Goal: Task Accomplishment & Management: Manage account settings

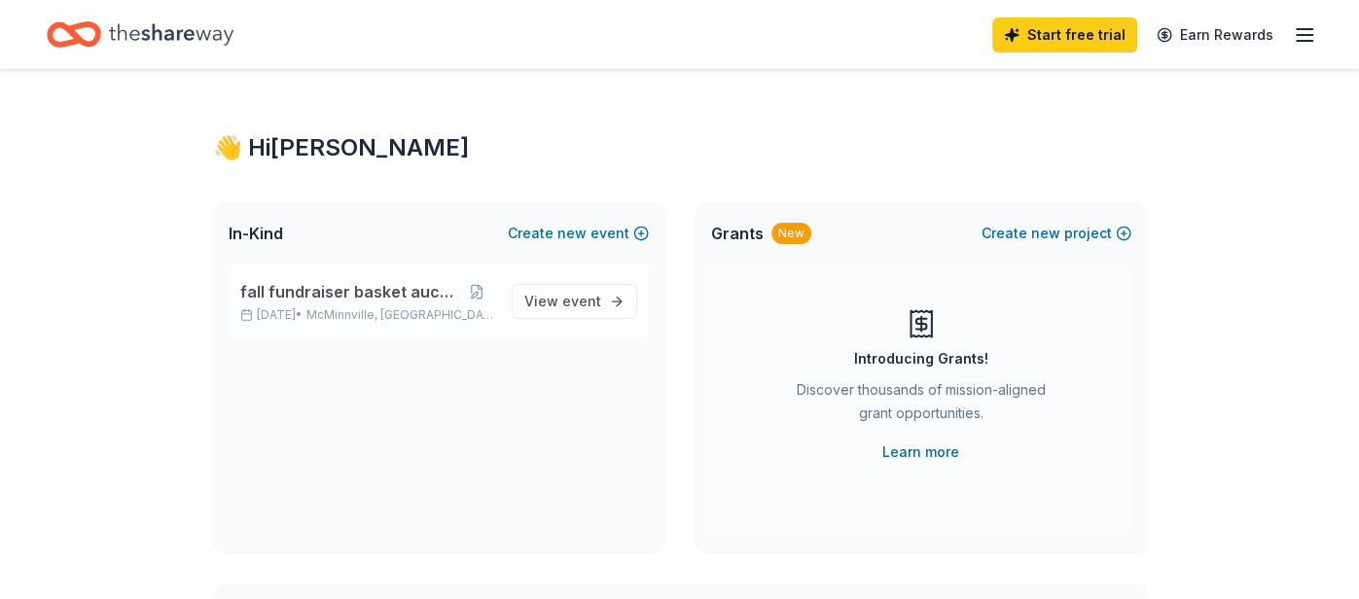
click at [336, 290] on span "fall fundraiser basket auction" at bounding box center [349, 291] width 219 height 23
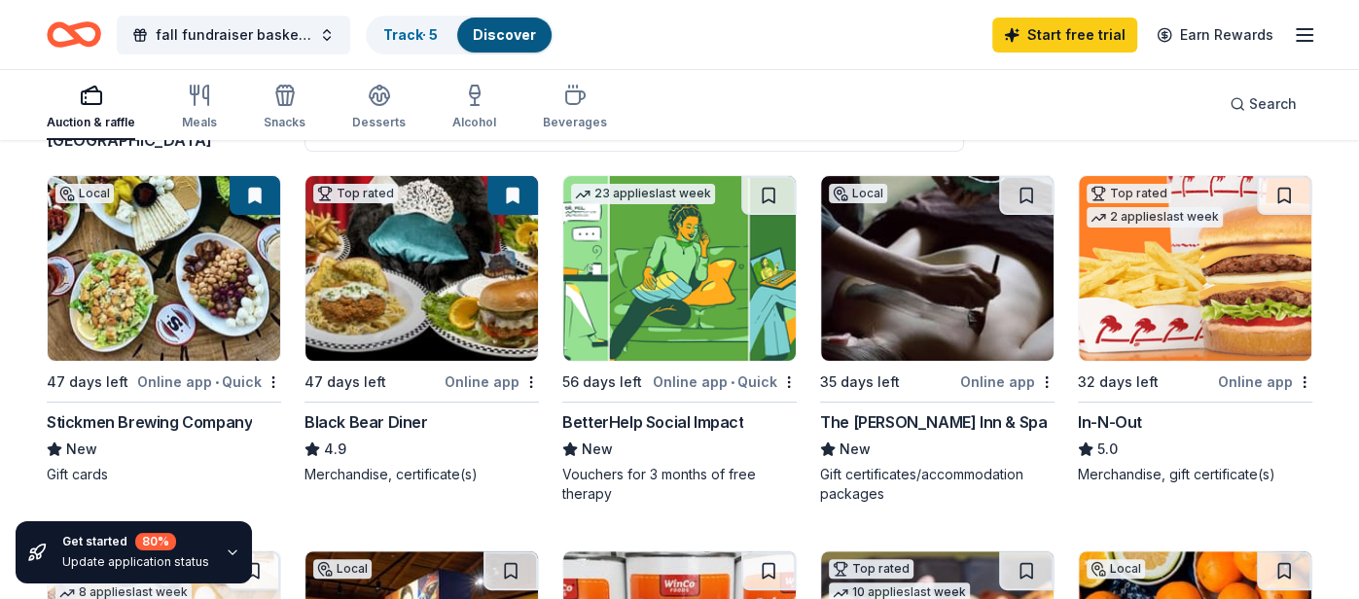
scroll to position [197, 0]
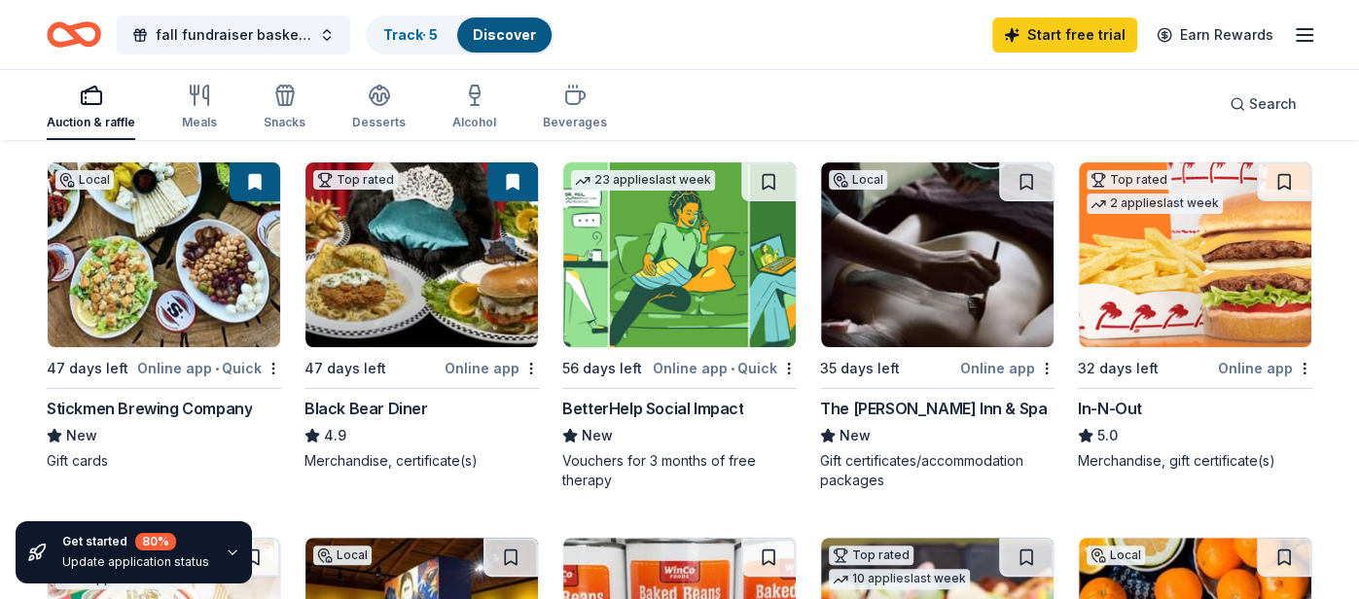
click at [225, 552] on icon "button" at bounding box center [233, 553] width 16 height 16
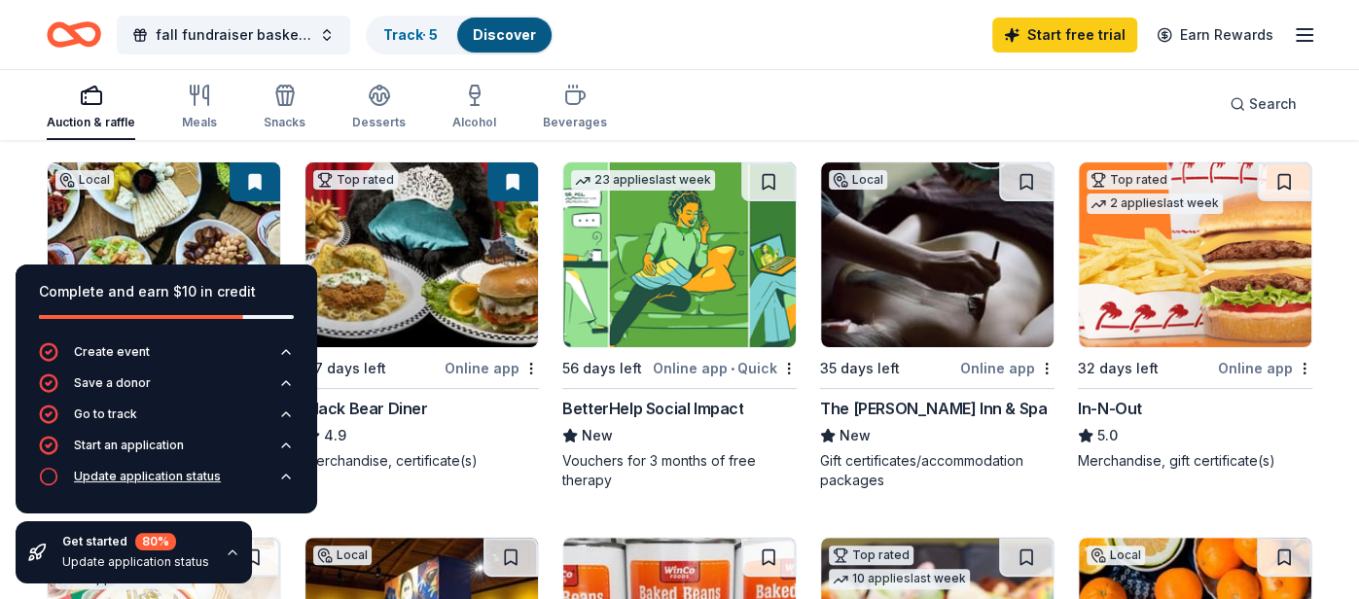
click at [157, 479] on div "Update application status" at bounding box center [147, 477] width 147 height 16
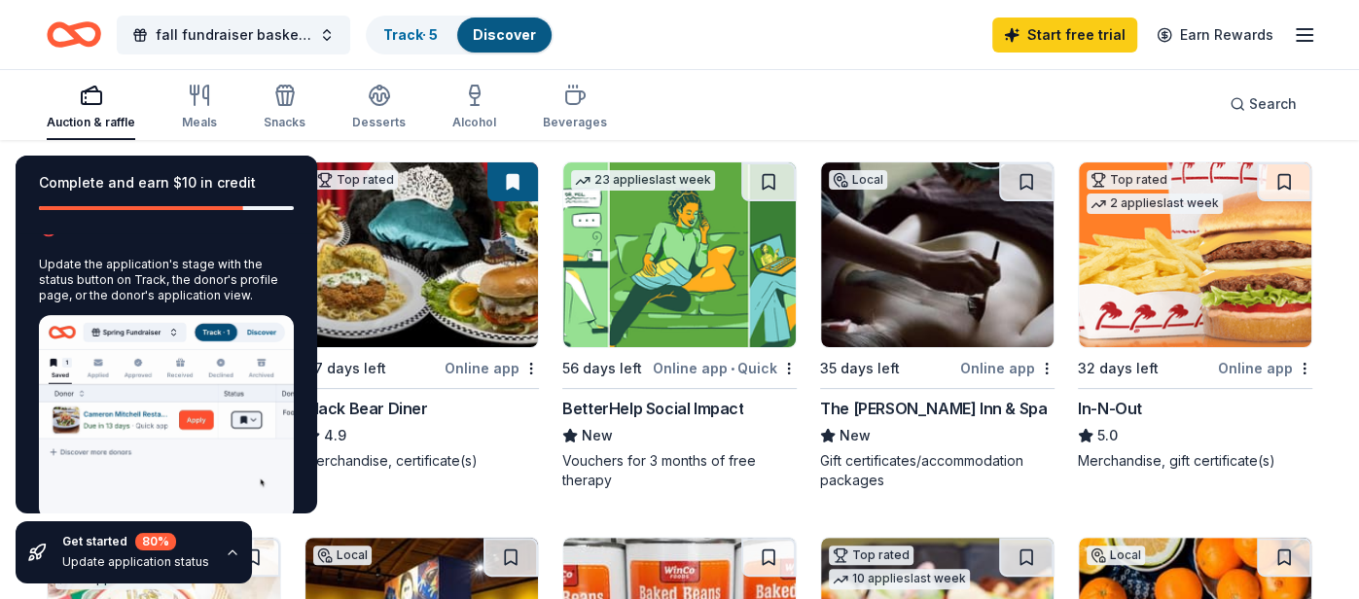
scroll to position [176, 0]
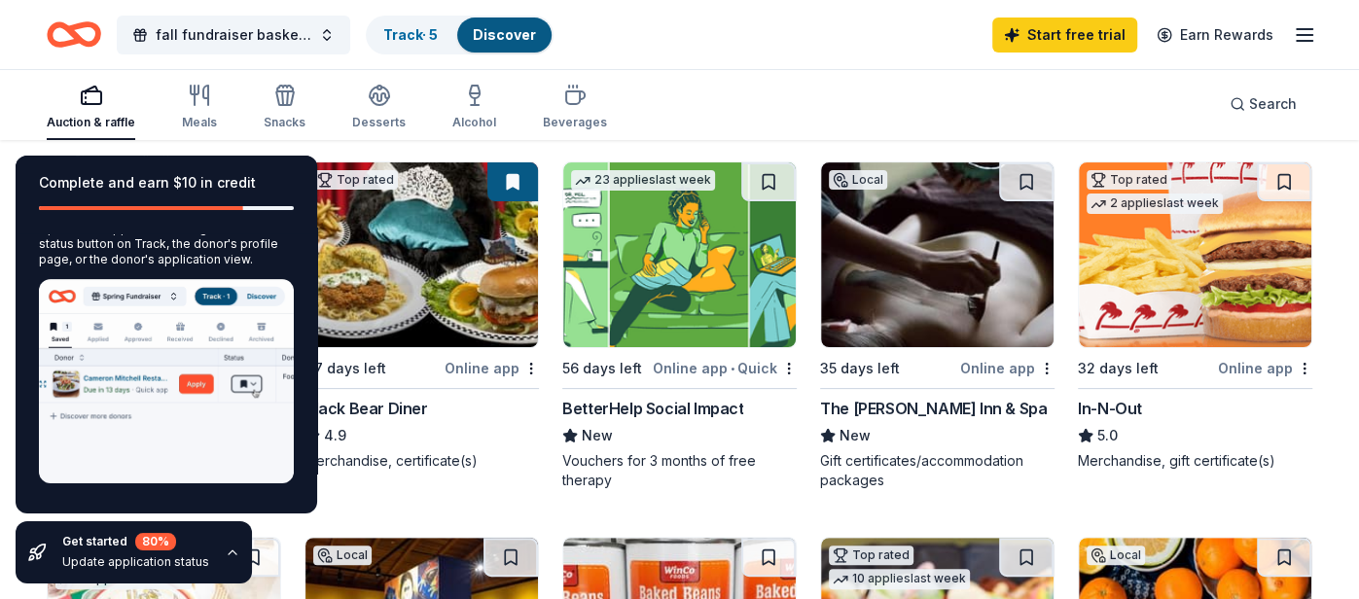
click at [125, 435] on img at bounding box center [166, 381] width 255 height 204
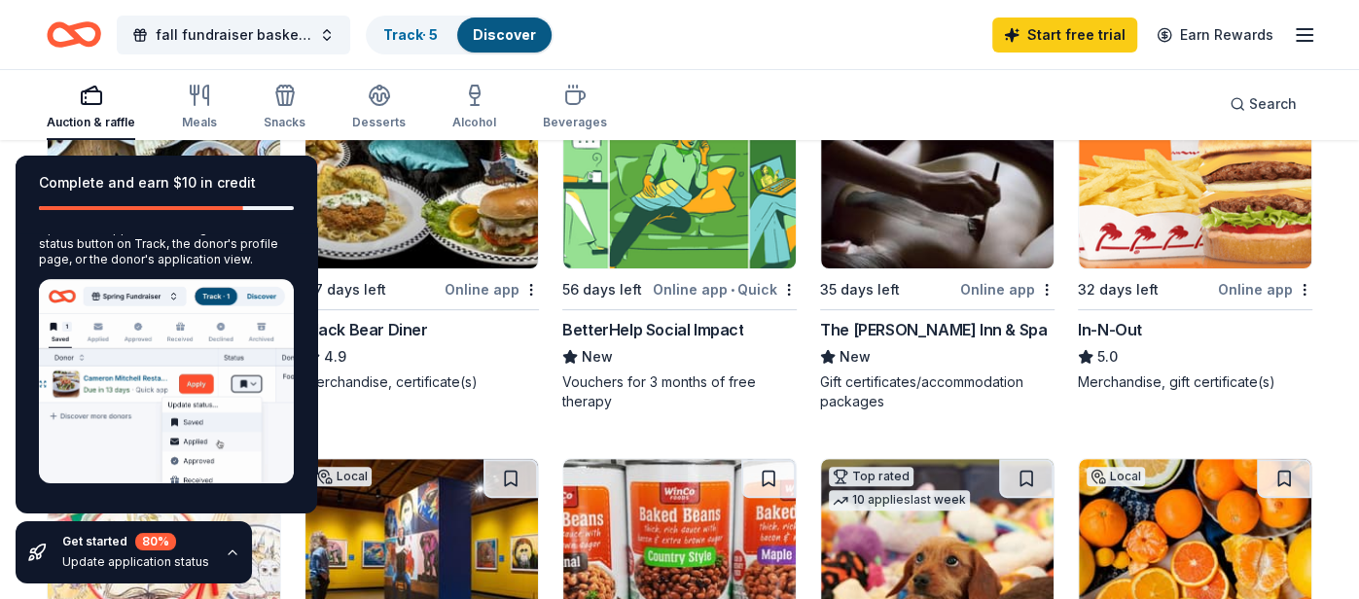
scroll to position [276, 0]
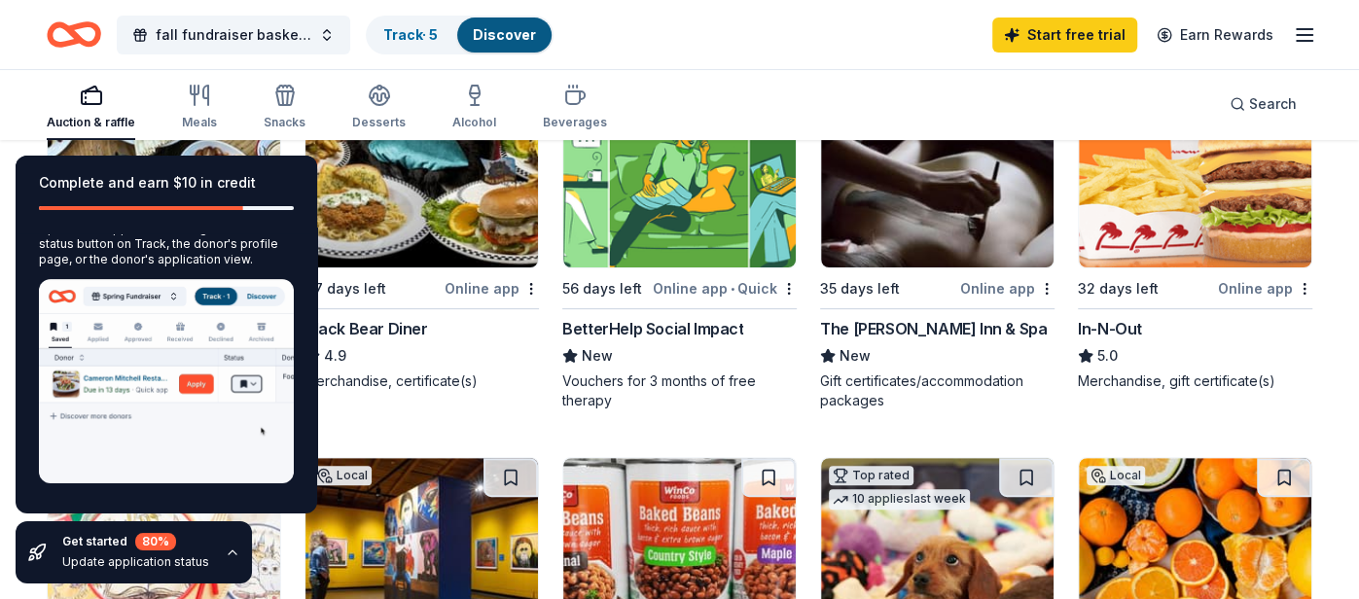
click at [1314, 35] on icon "button" at bounding box center [1304, 34] width 23 height 23
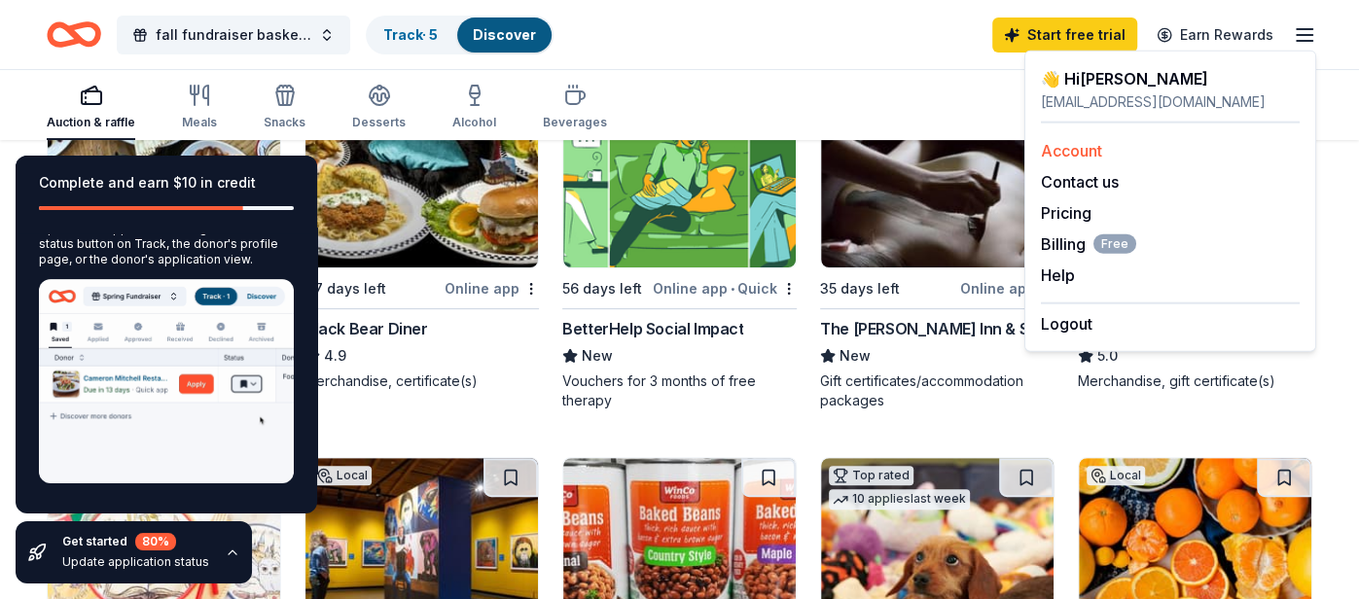
click at [1079, 145] on link "Account" at bounding box center [1071, 150] width 61 height 19
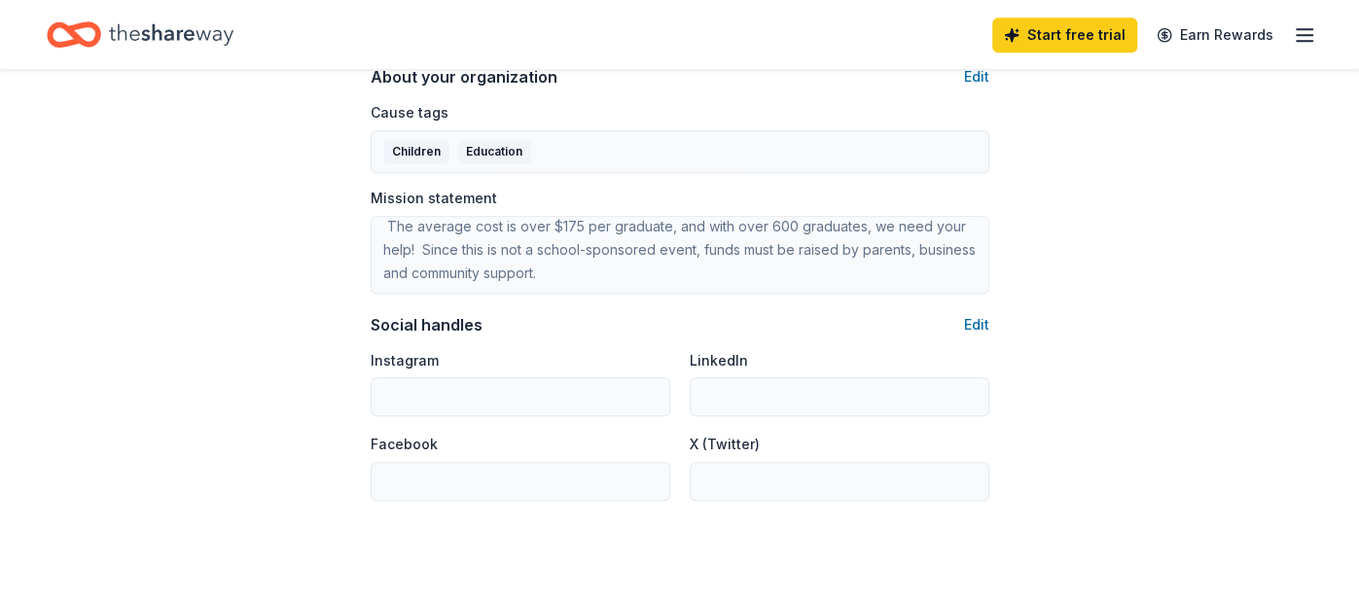
scroll to position [1340, 0]
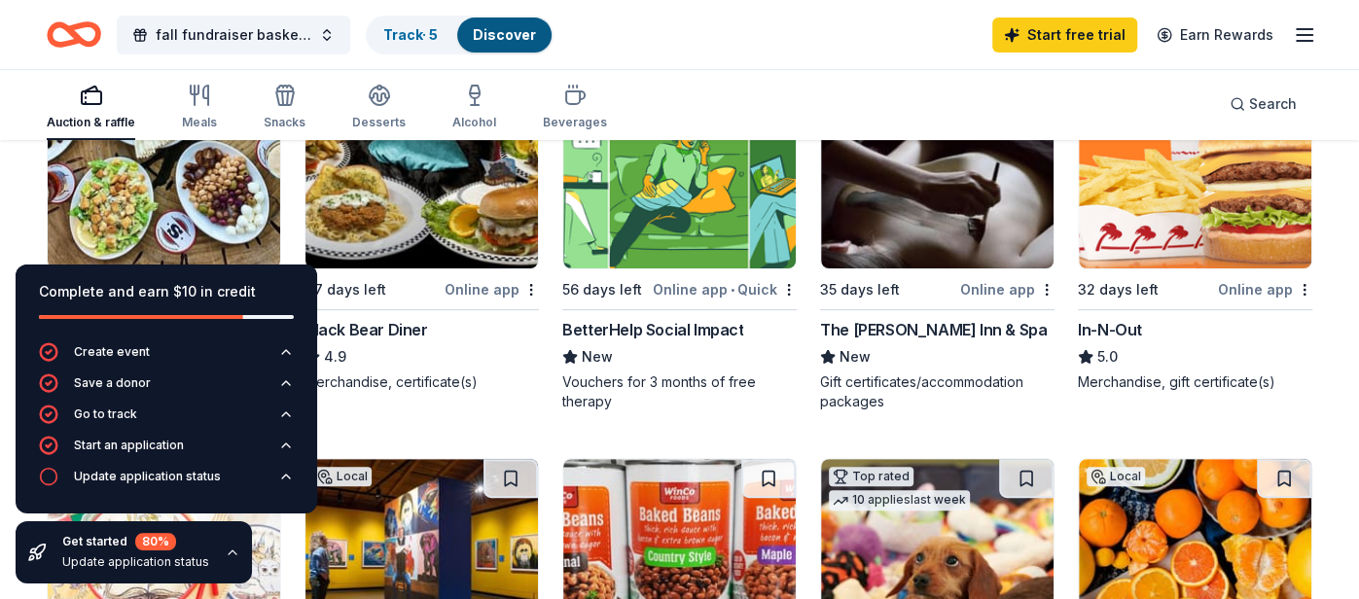
scroll to position [271, 0]
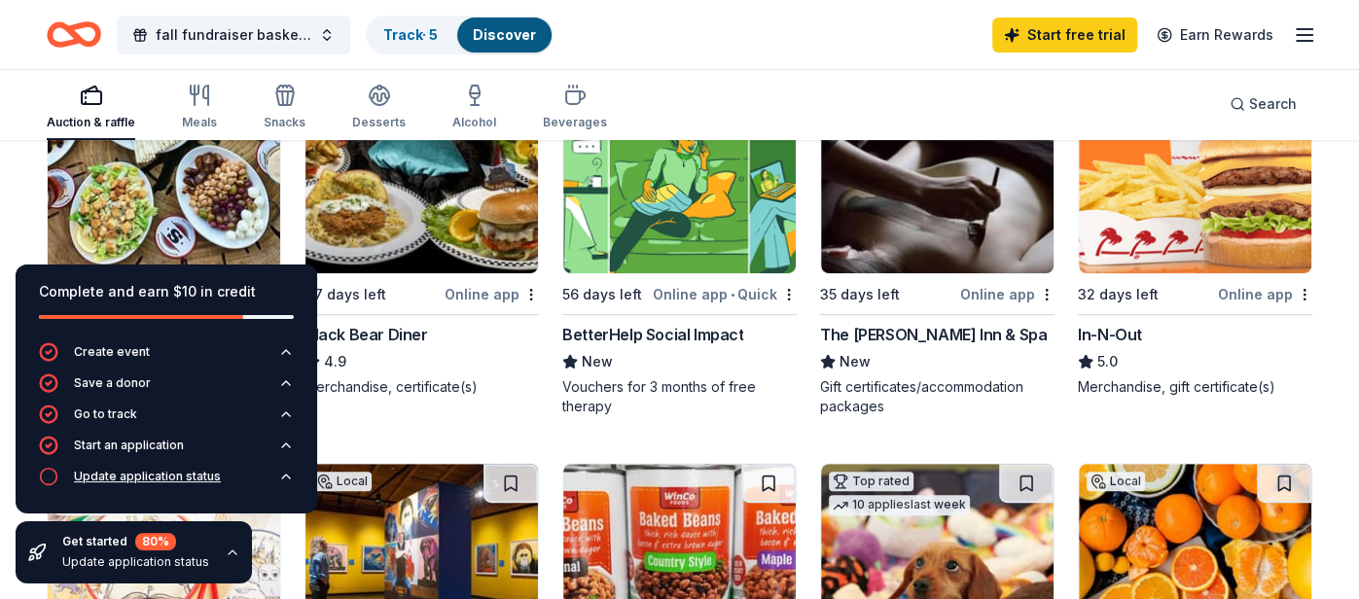
click at [167, 480] on div "Update application status" at bounding box center [147, 477] width 147 height 16
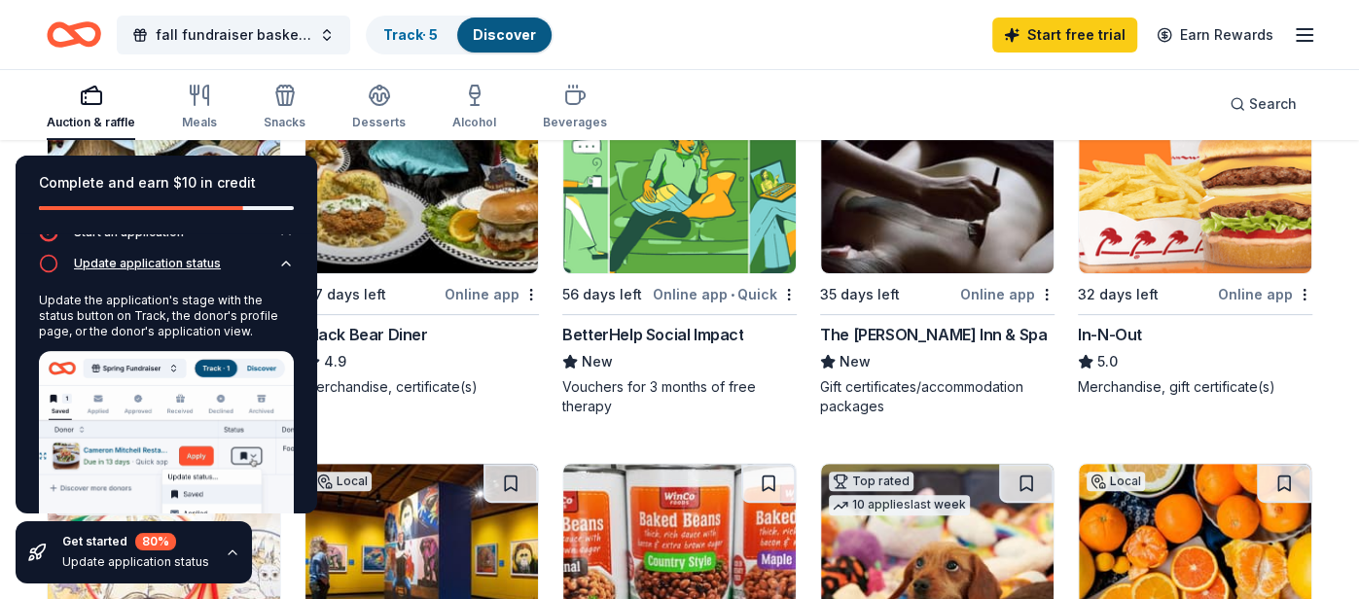
scroll to position [108, 0]
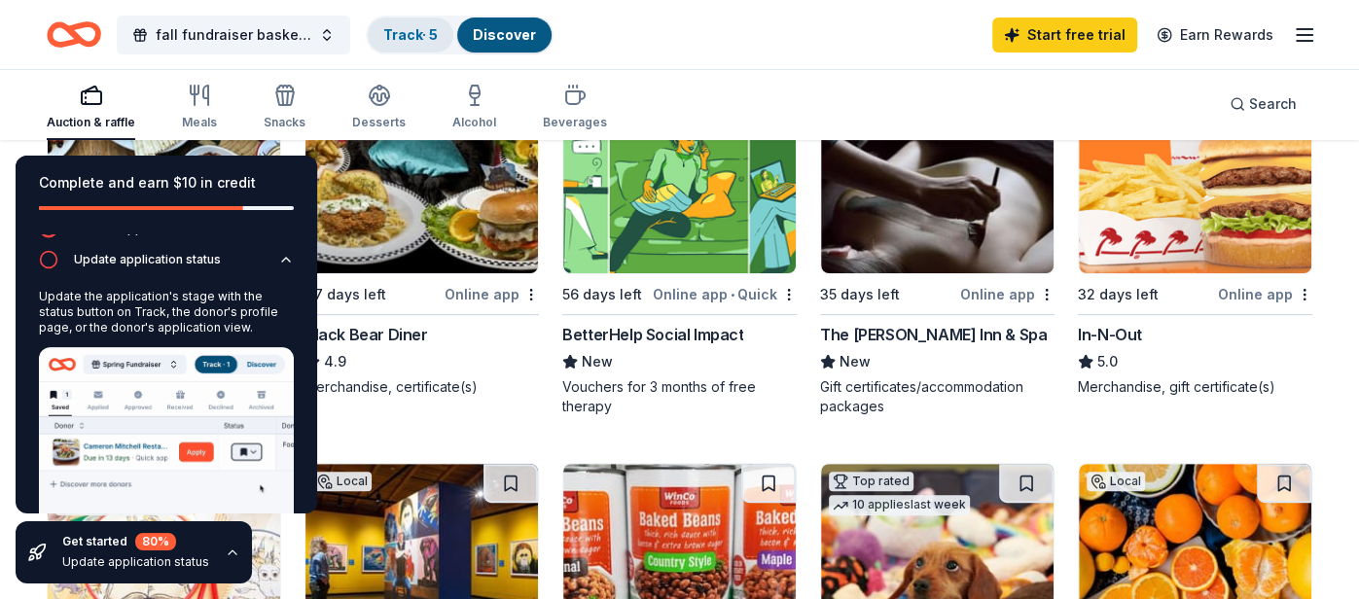
click at [416, 42] on link "Track · 5" at bounding box center [410, 34] width 54 height 17
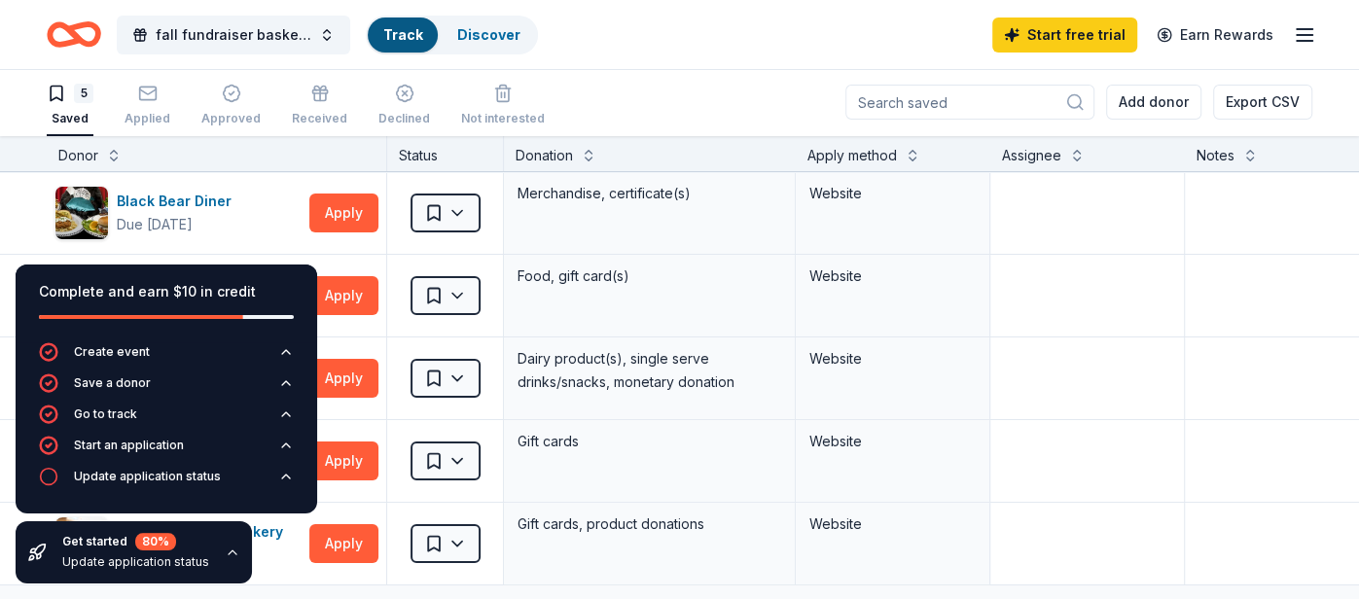
scroll to position [1, 0]
click at [660, 91] on div "5 Saved Applied Approved Received Declined Not interested Add donor Export CSV" at bounding box center [680, 103] width 1266 height 68
click at [229, 553] on icon "button" at bounding box center [233, 553] width 8 height 4
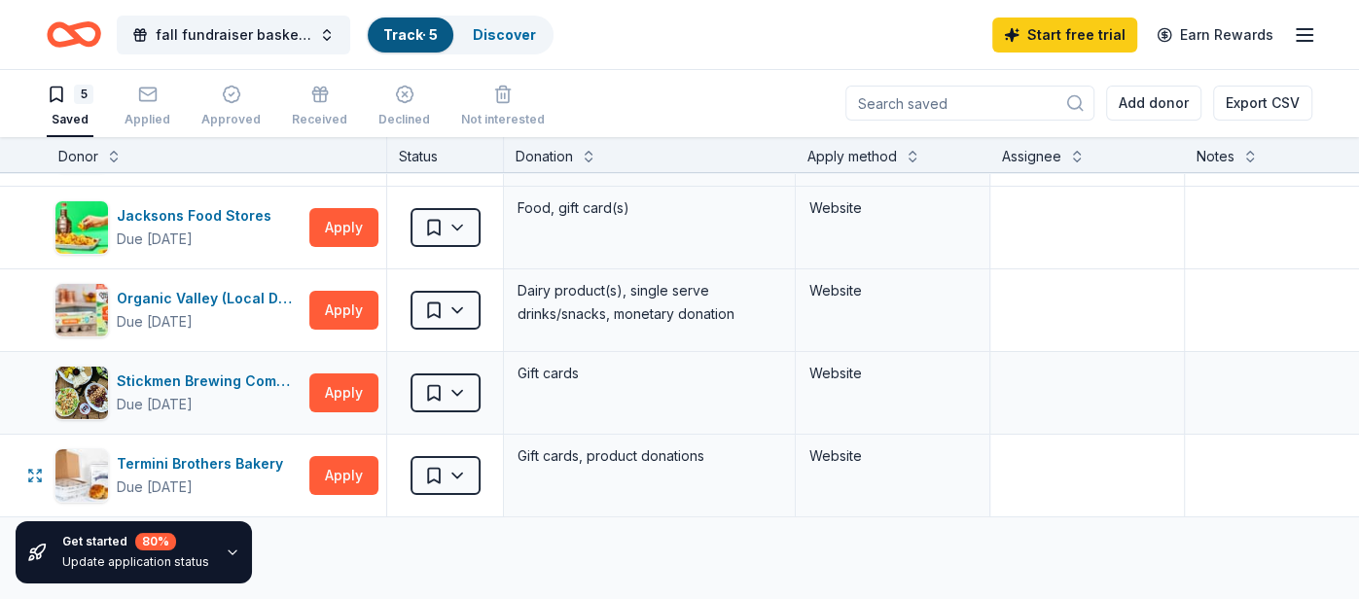
scroll to position [0, 0]
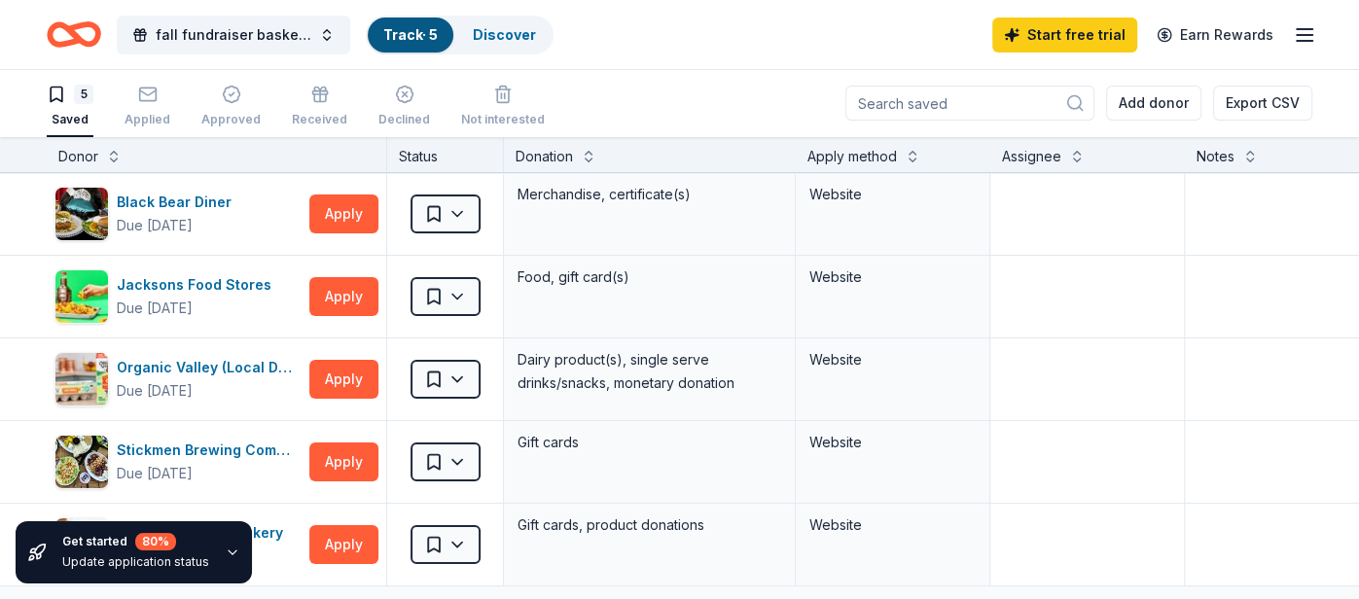
click at [754, 42] on div "fall fundraiser basket auction Track · 5 Discover Start free trial Earn Rewards" at bounding box center [680, 35] width 1266 height 46
click at [258, 362] on div "Organic Valley (Local Donations)" at bounding box center [209, 367] width 185 height 23
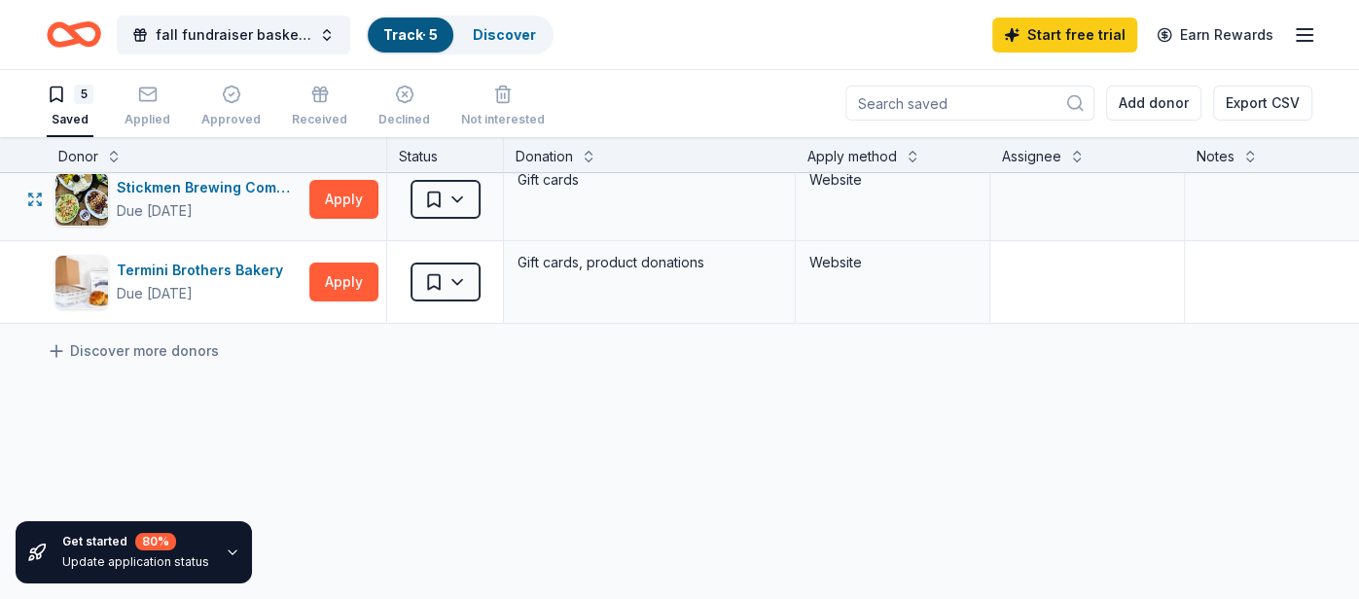
scroll to position [266, 0]
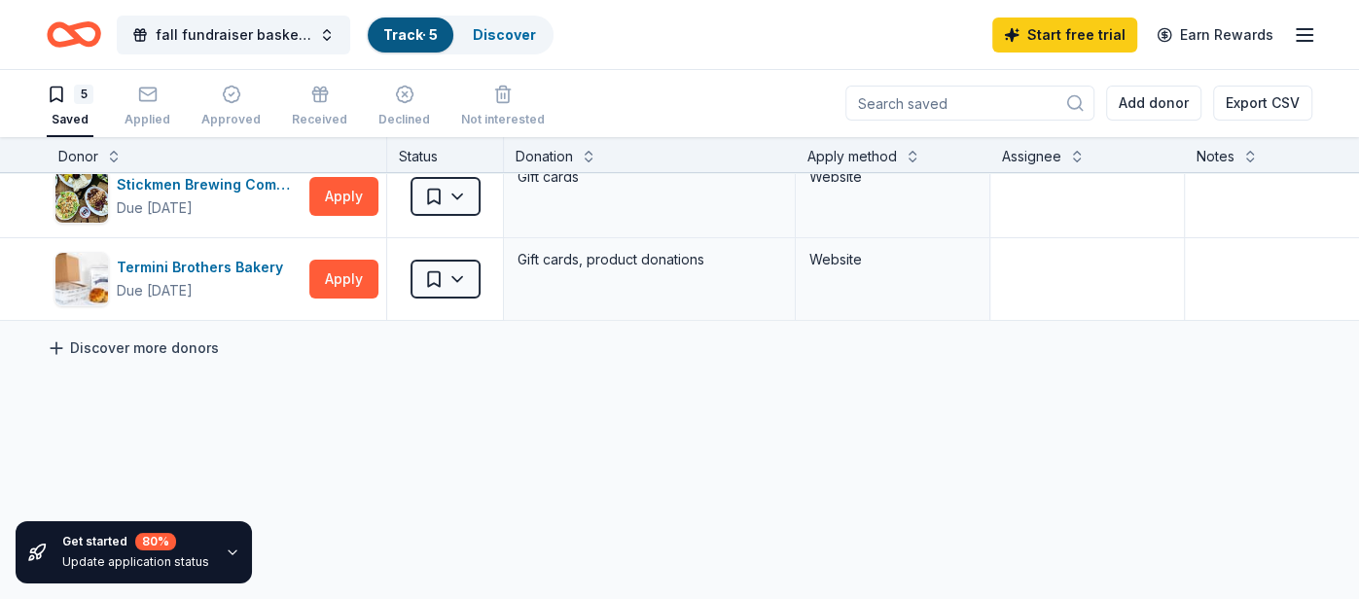
click at [156, 343] on link "Discover more donors" at bounding box center [133, 348] width 172 height 23
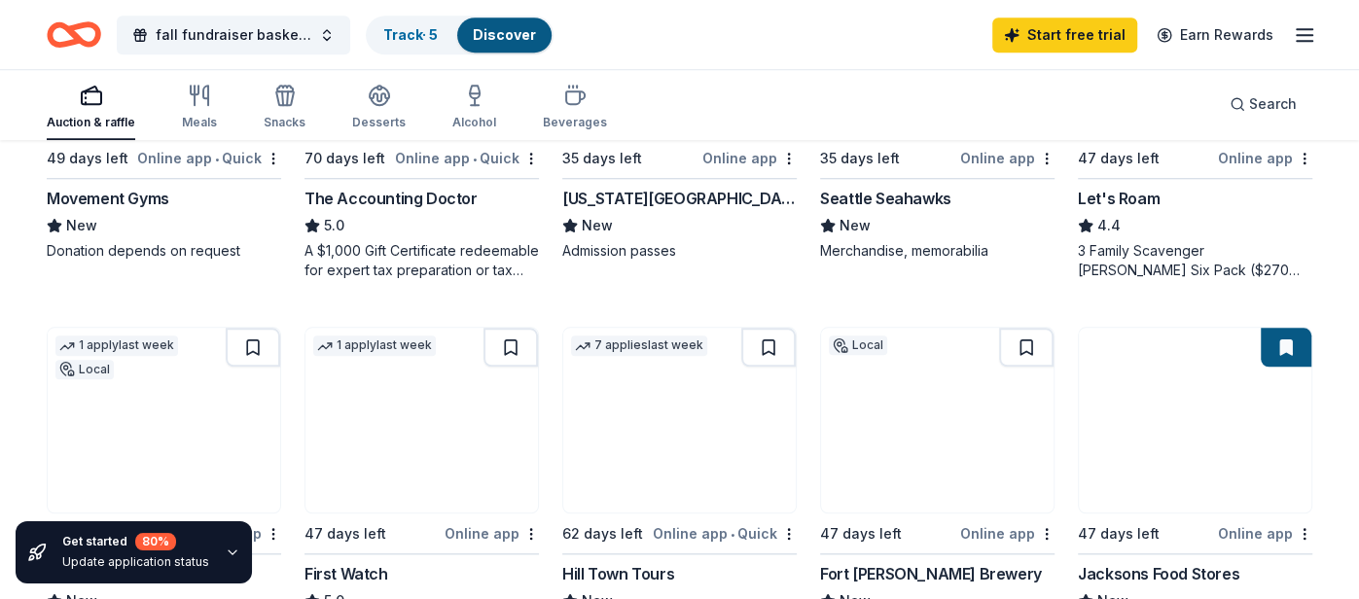
scroll to position [1137, 0]
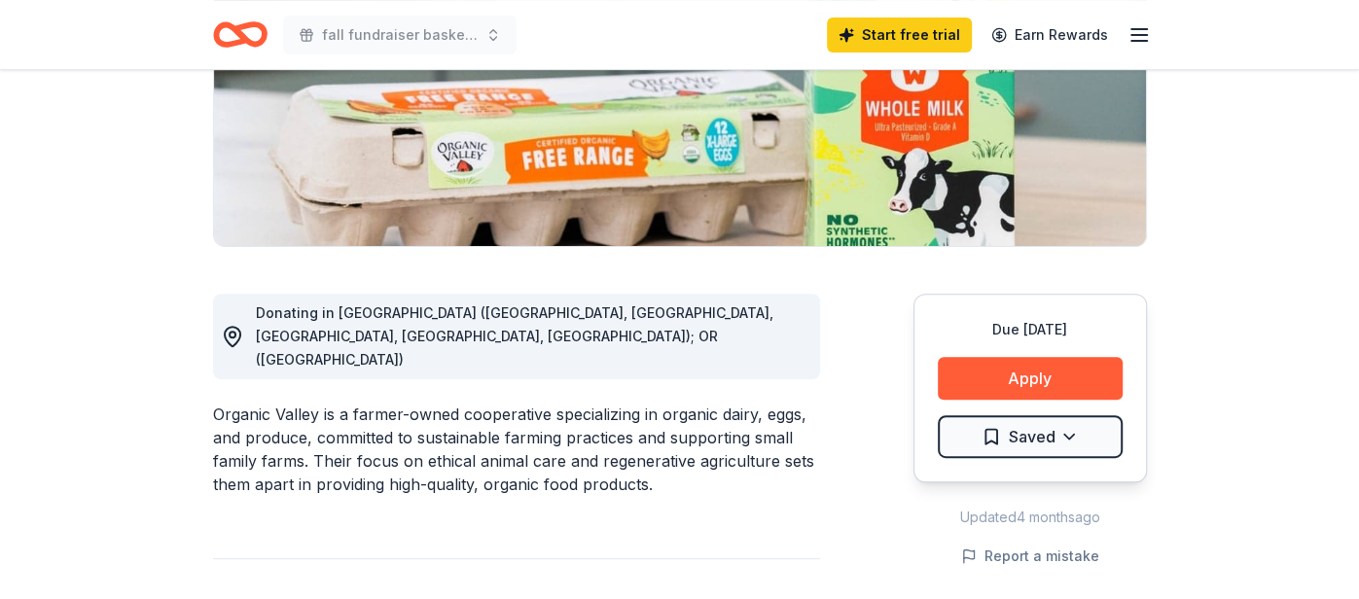
scroll to position [415, 0]
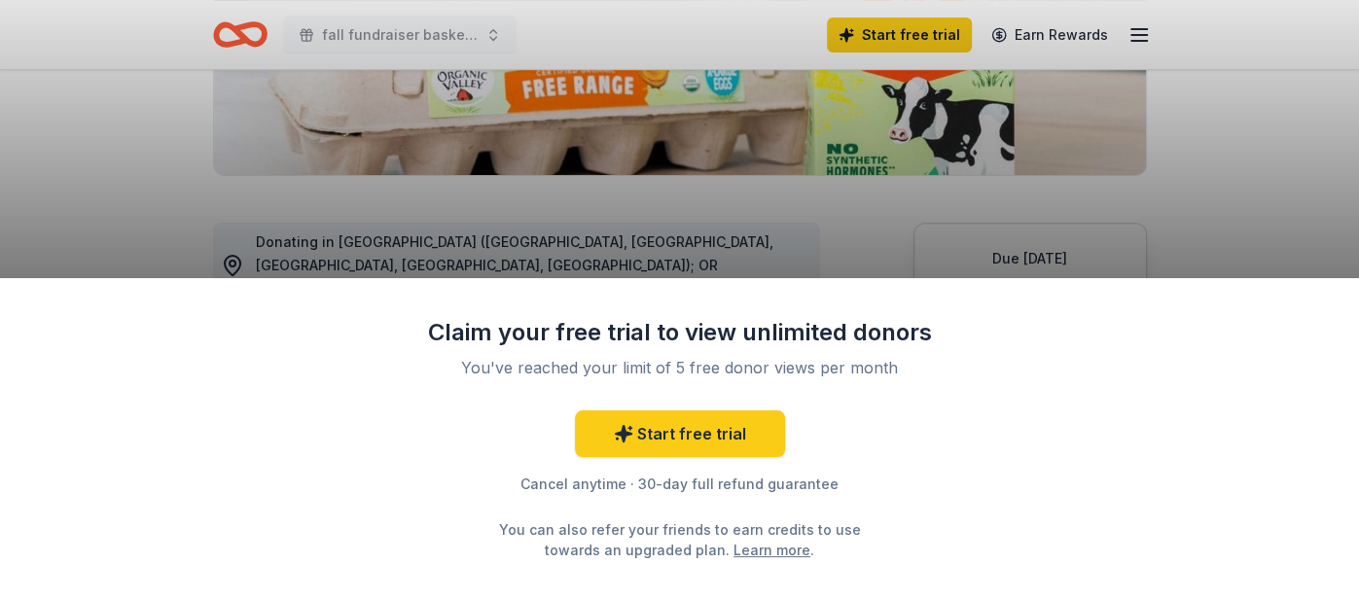
click at [822, 200] on div "Claim your free trial to view unlimited donors You've reached your limit of 5 f…" at bounding box center [679, 299] width 1359 height 599
